Goal: Transaction & Acquisition: Download file/media

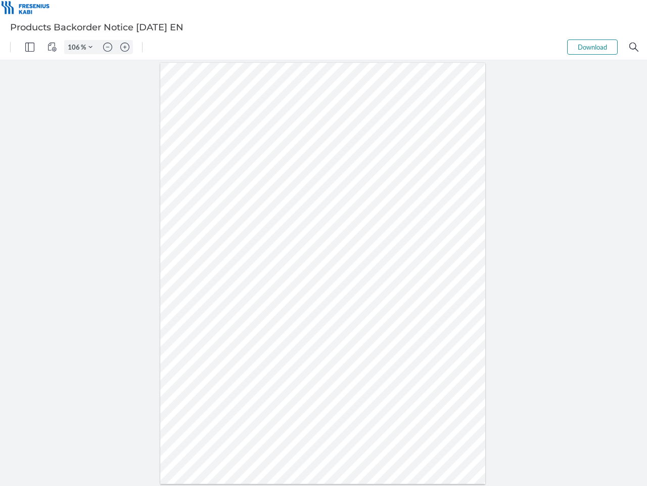
click at [30, 47] on img "Panel" at bounding box center [29, 46] width 9 height 9
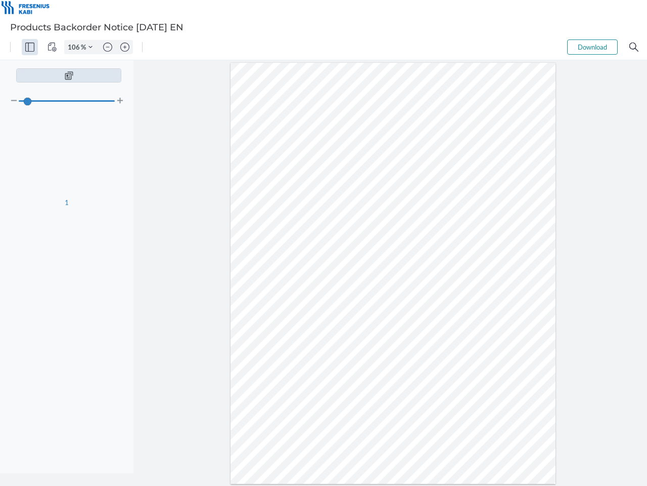
click at [52, 47] on img "View Controls" at bounding box center [52, 46] width 9 height 9
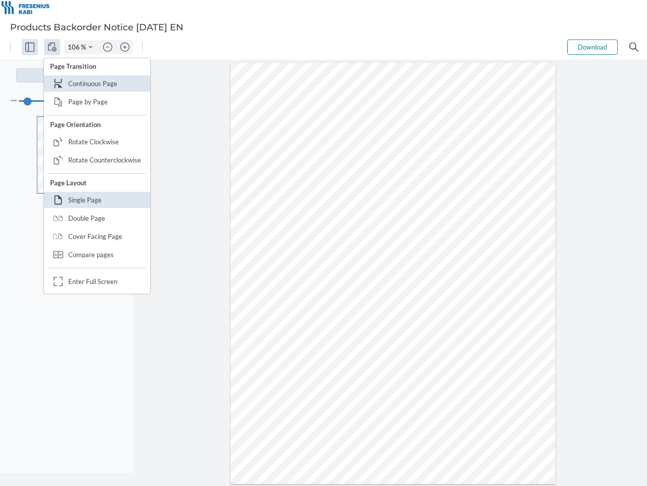
click at [75, 47] on input "106" at bounding box center [73, 46] width 16 height 9
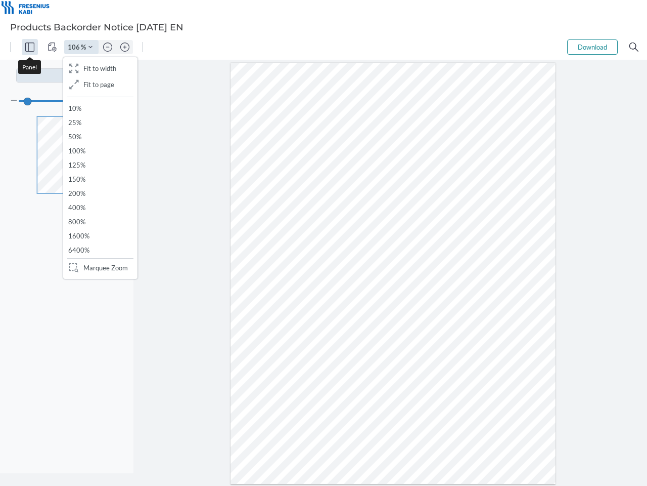
click at [91, 47] on img "Zoom Controls" at bounding box center [91, 47] width 4 height 4
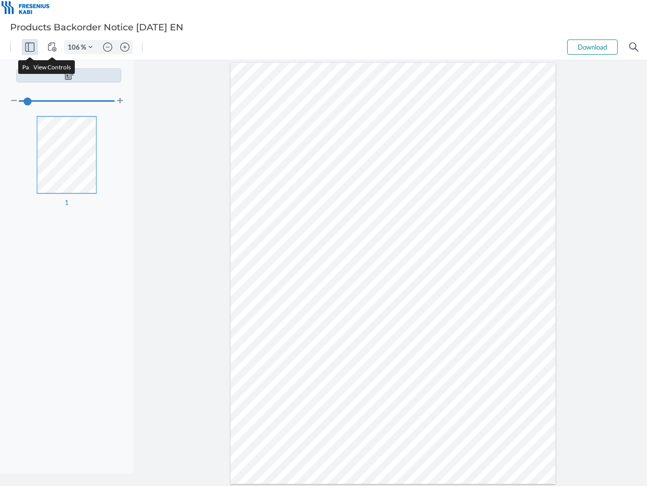
click at [108, 47] on img "Zoom out" at bounding box center [107, 46] width 9 height 9
click at [125, 47] on img "Zoom in" at bounding box center [124, 46] width 9 height 9
type input "106"
click at [593, 47] on button "Download" at bounding box center [592, 46] width 51 height 15
click at [634, 47] on img "Search" at bounding box center [634, 46] width 9 height 9
